Goal: Use online tool/utility: Use online tool/utility

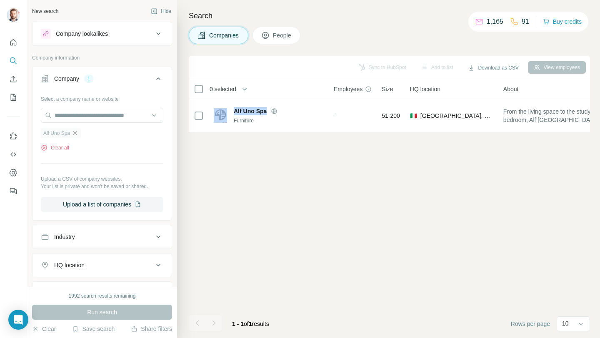
click at [78, 135] on icon "button" at bounding box center [75, 133] width 7 height 7
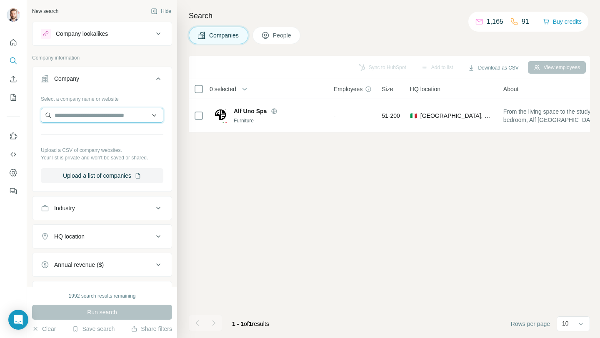
click at [77, 118] on input "text" at bounding box center [102, 115] width 122 height 15
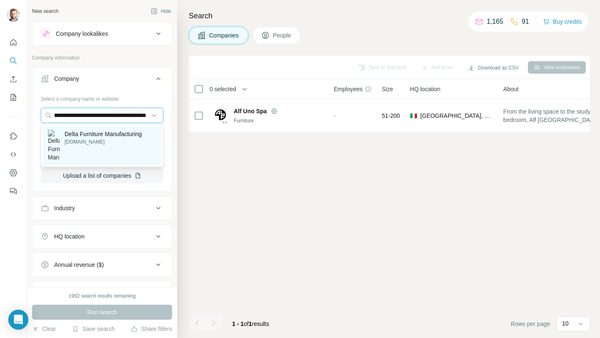
type input "**********"
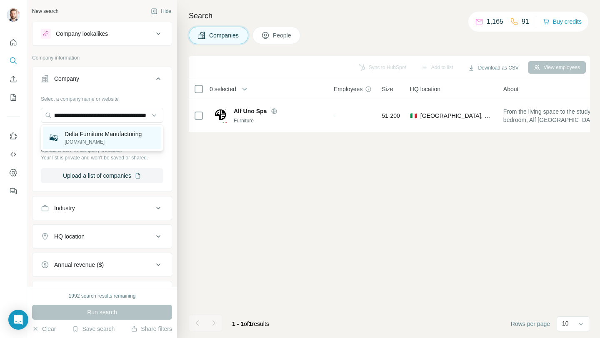
click at [97, 134] on p "Delta Furniture Manufacturing" at bounding box center [103, 134] width 77 height 8
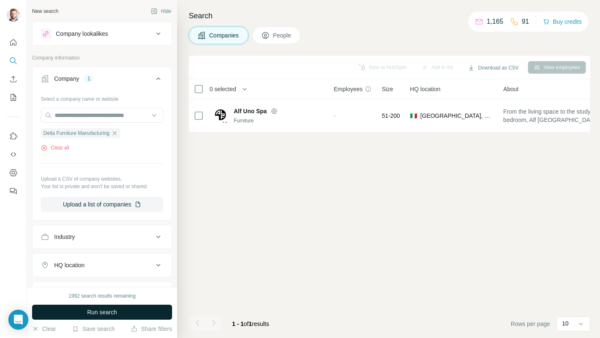
click at [144, 310] on button "Run search" at bounding box center [102, 312] width 140 height 15
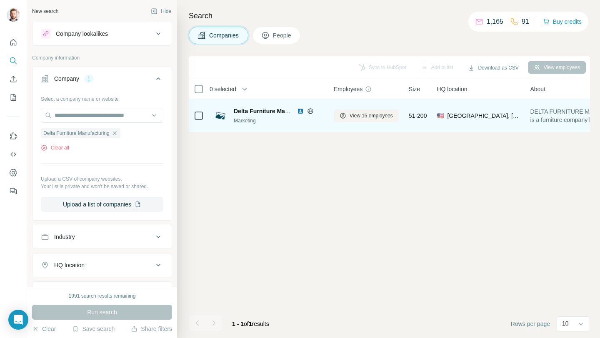
click at [300, 111] on img at bounding box center [300, 111] width 7 height 7
